Goal: Task Accomplishment & Management: Manage account settings

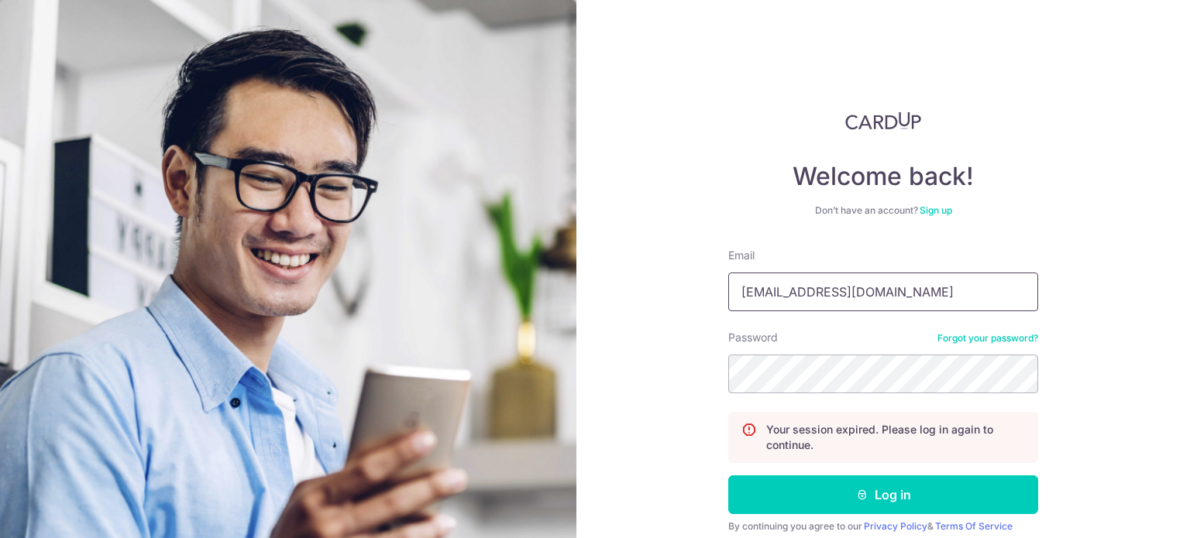
drag, startPoint x: 905, startPoint y: 285, endPoint x: 899, endPoint y: 290, distance: 8.2
click at [905, 285] on input "MATTHEWX05@GMAIL.COM" at bounding box center [883, 292] width 310 height 39
type input "[EMAIL_ADDRESS][DOMAIN_NAME]"
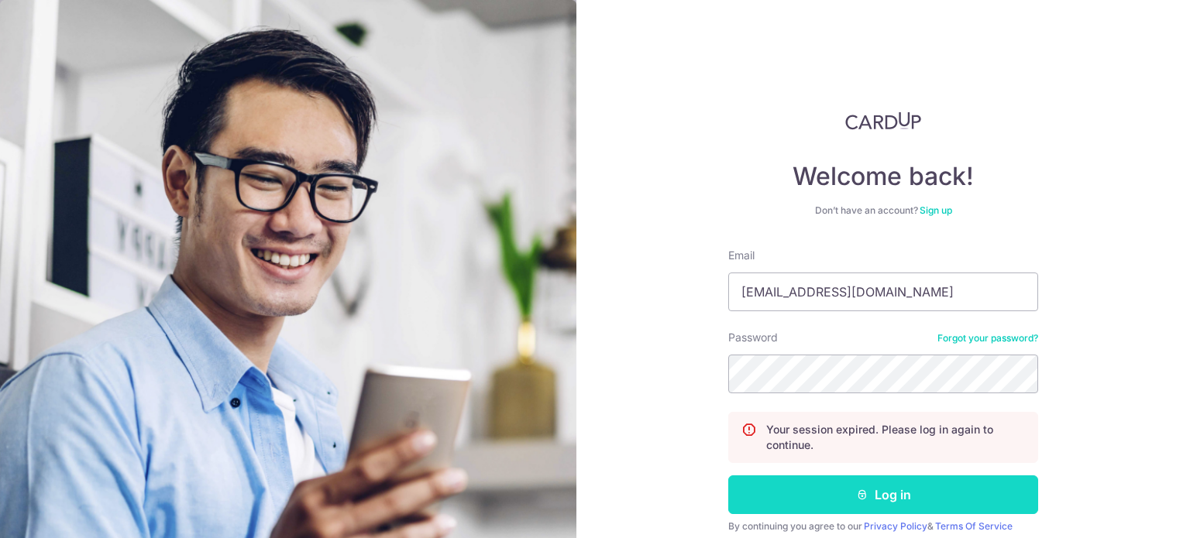
click at [963, 490] on button "Log in" at bounding box center [883, 495] width 310 height 39
